Goal: Use online tool/utility: Use online tool/utility

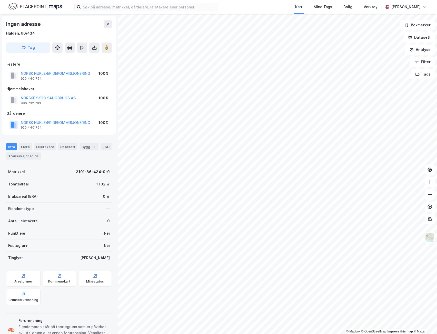
scroll to position [0, 0]
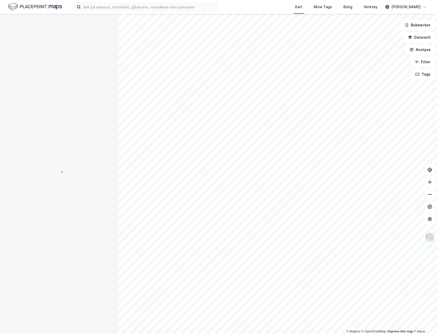
scroll to position [0, 0]
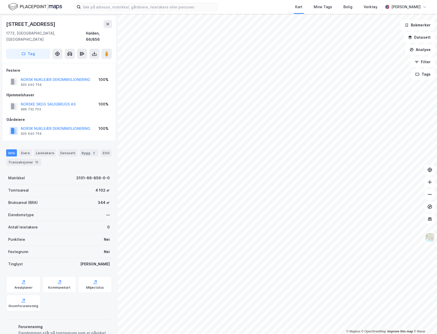
scroll to position [0, 0]
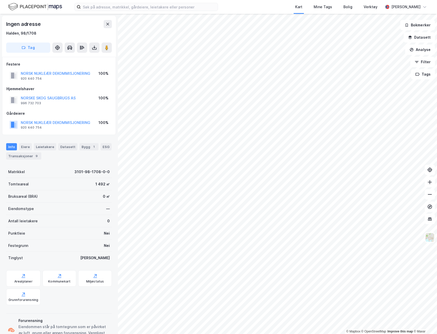
scroll to position [0, 0]
click at [111, 8] on input at bounding box center [149, 7] width 137 height 8
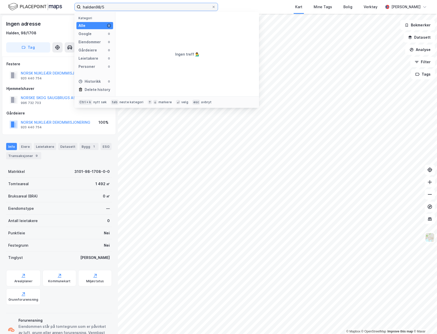
click at [97, 7] on input "halden98/5" at bounding box center [146, 7] width 131 height 8
click at [95, 7] on input "halden98/5" at bounding box center [146, 7] width 131 height 8
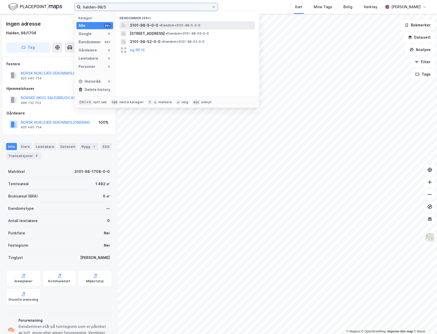
type input "halden-98/5"
click at [157, 23] on div "3101-98-5-0-0 • Eiendom • 3101-98-5-0-0" at bounding box center [192, 25] width 124 height 6
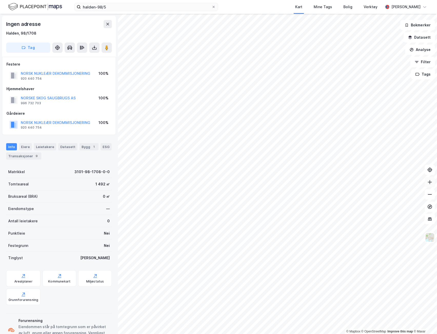
scroll to position [0, 0]
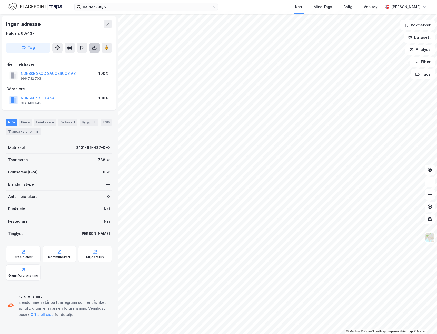
click at [96, 49] on icon at bounding box center [94, 47] width 5 height 5
click at [87, 58] on div "Last ned grunnbok" at bounding box center [72, 58] width 55 height 8
click at [94, 50] on button at bounding box center [94, 48] width 10 height 10
click at [91, 58] on div "Last ned grunnbok" at bounding box center [72, 58] width 55 height 8
click at [106, 23] on icon at bounding box center [108, 24] width 4 height 4
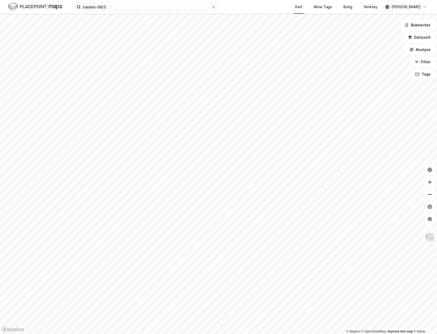
click at [31, 11] on img at bounding box center [35, 6] width 54 height 9
click at [217, 7] on label "halden-98/5" at bounding box center [145, 7] width 143 height 8
click at [211, 7] on input "halden-98/5" at bounding box center [146, 7] width 131 height 8
click at [365, 4] on div "Verktøy" at bounding box center [370, 6] width 17 height 9
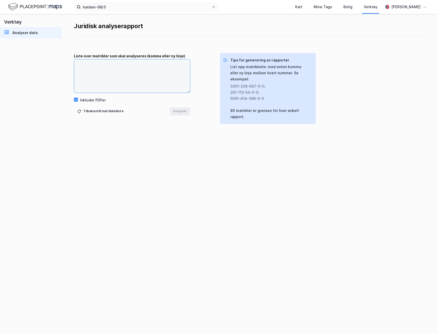
click at [86, 67] on textarea at bounding box center [132, 75] width 116 height 33
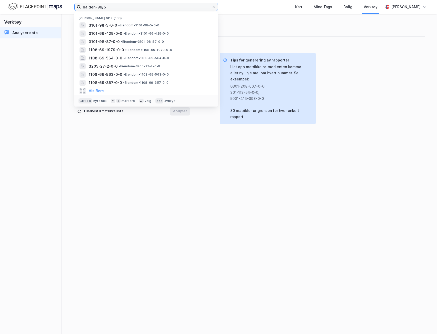
click at [102, 6] on input "halden-98/5" at bounding box center [146, 7] width 131 height 8
click at [112, 35] on span "3101-66-429-0-0" at bounding box center [106, 33] width 34 height 6
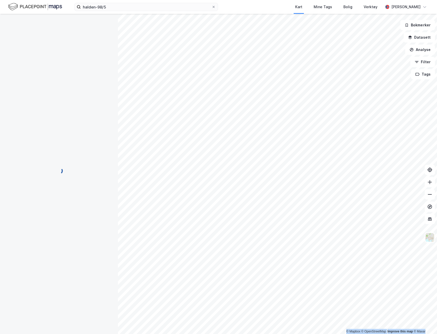
scroll to position [0, 0]
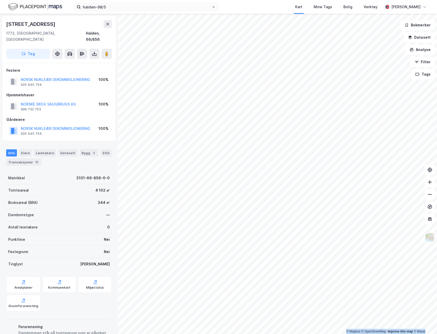
scroll to position [0, 0]
click at [363, 5] on div "Verktøy" at bounding box center [370, 7] width 14 height 6
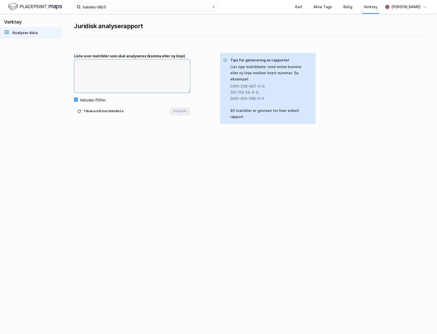
click at [131, 67] on textarea at bounding box center [132, 75] width 116 height 33
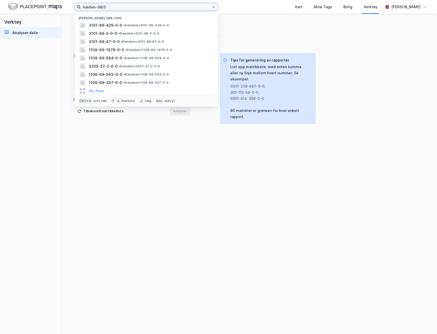
click at [170, 10] on input "halden-98/5" at bounding box center [146, 7] width 131 height 8
click at [136, 24] on span "• Eiendom • 3101-66-429-0-0" at bounding box center [145, 25] width 45 height 4
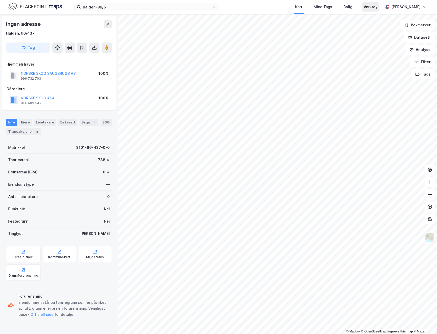
click at [363, 9] on div "Verktøy" at bounding box center [370, 7] width 14 height 6
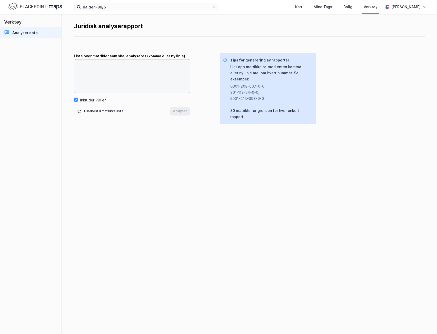
click at [159, 73] on textarea at bounding box center [132, 75] width 116 height 33
click at [118, 11] on div "halden-98/5 Kart Mine Tags Bolig Verktøy [PERSON_NAME]" at bounding box center [218, 7] width 437 height 14
click at [117, 5] on input "halden-98/5" at bounding box center [146, 7] width 131 height 8
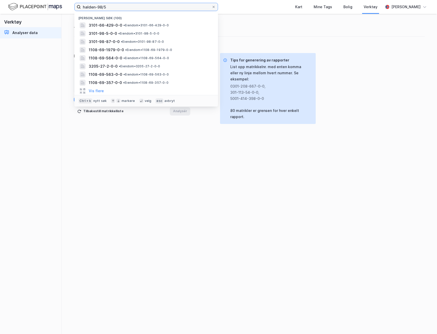
click at [117, 5] on input "halden-98/5" at bounding box center [146, 7] width 131 height 8
click at [63, 52] on div "Juridisk analyserapport Liste over matrikler som skal analyseres (komma eller n…" at bounding box center [248, 174] width 375 height 320
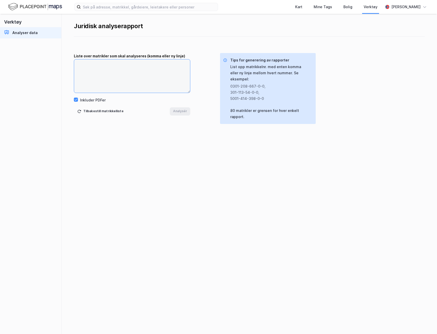
click at [91, 64] on textarea at bounding box center [132, 75] width 116 height 33
type textarea "3101-66-429-0-0 3101-66-431-0-0"
click at [183, 113] on button "Analysér" at bounding box center [180, 111] width 20 height 8
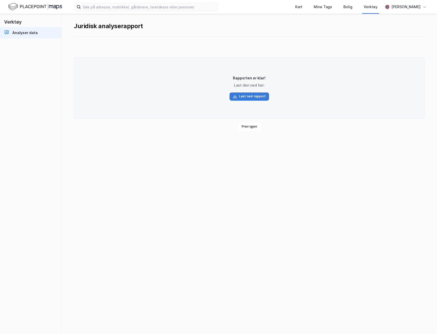
click at [242, 96] on button "Last ned rapport" at bounding box center [249, 96] width 40 height 8
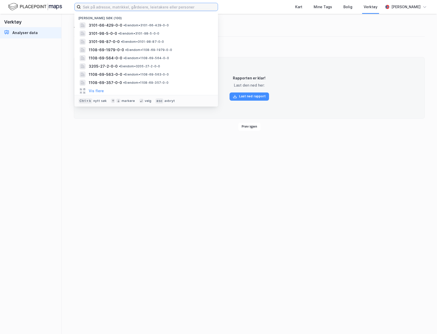
click at [92, 8] on input at bounding box center [149, 7] width 137 height 8
click at [108, 26] on span "3101-66-429-0-0" at bounding box center [106, 25] width 34 height 6
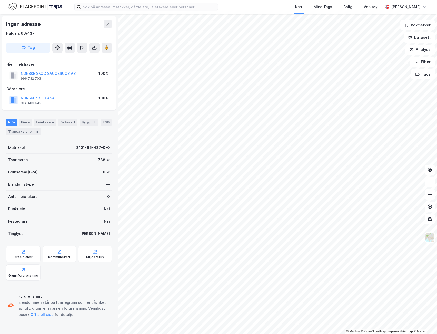
click at [123, 2] on div "Kart Mine Tags Bolig Verktøy [PERSON_NAME]" at bounding box center [218, 7] width 437 height 14
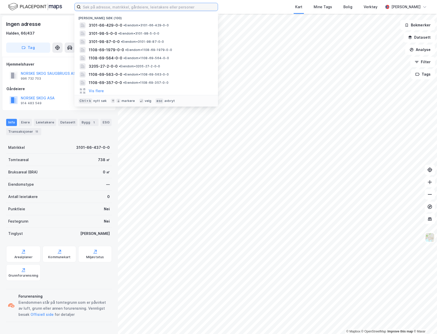
click at [123, 4] on input at bounding box center [149, 7] width 137 height 8
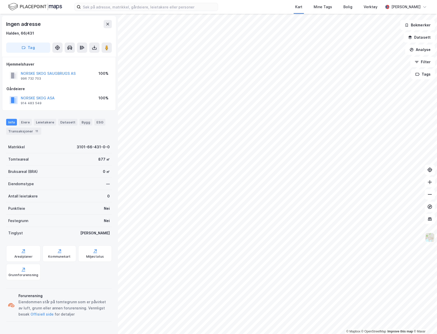
click at [429, 238] on img at bounding box center [429, 238] width 10 height 10
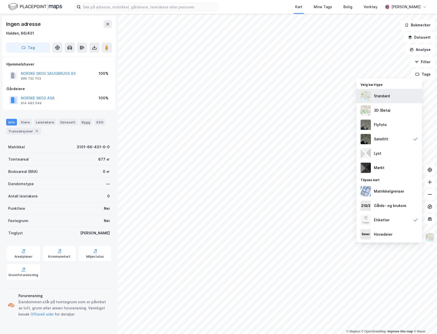
click at [394, 92] on div "Standard" at bounding box center [389, 96] width 66 height 14
